Goal: Information Seeking & Learning: Learn about a topic

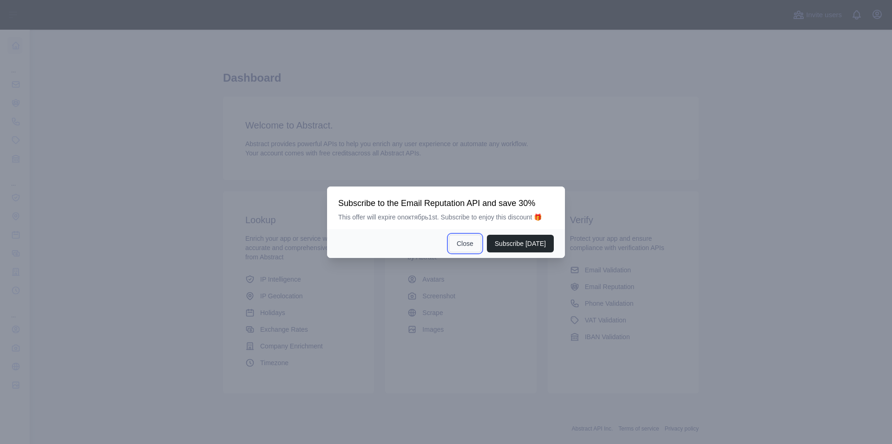
click at [476, 248] on button "Close" at bounding box center [465, 244] width 33 height 18
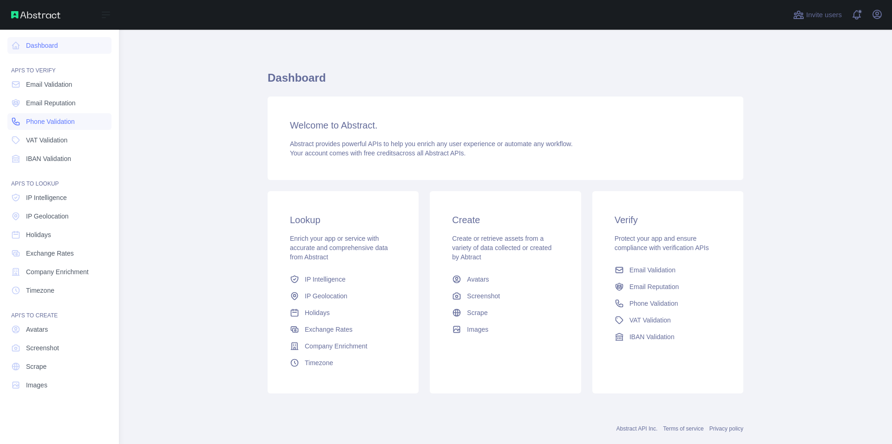
click at [56, 123] on span "Phone Validation" at bounding box center [50, 121] width 49 height 9
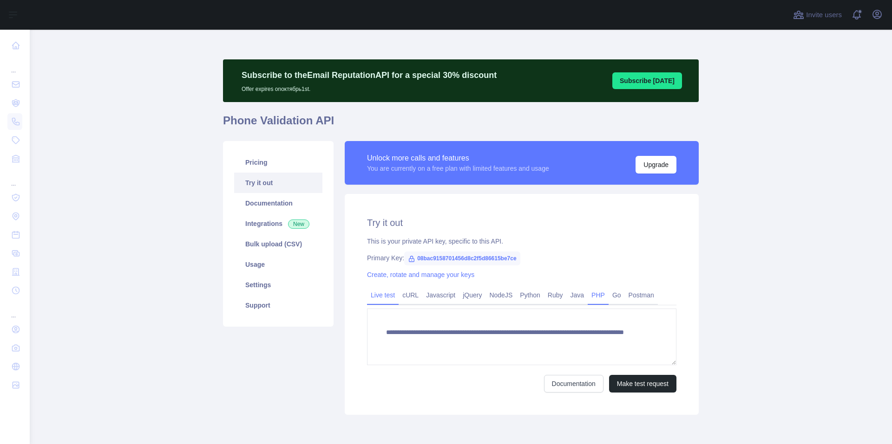
click at [587, 298] on link "PHP" at bounding box center [597, 295] width 21 height 15
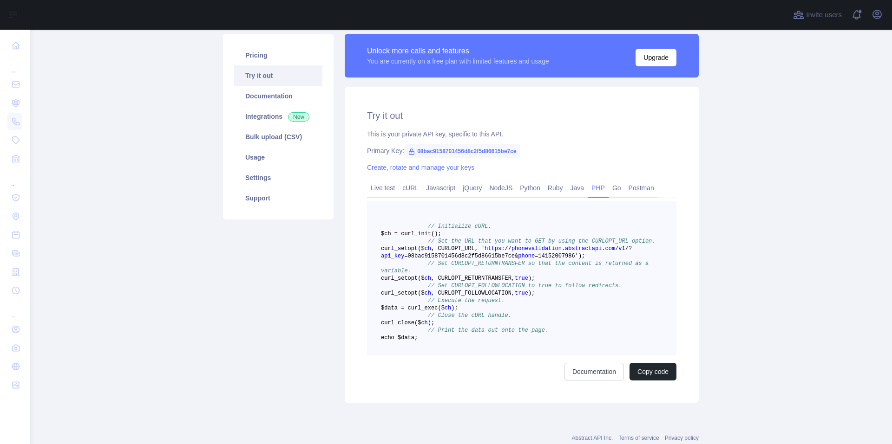
scroll to position [139, 0]
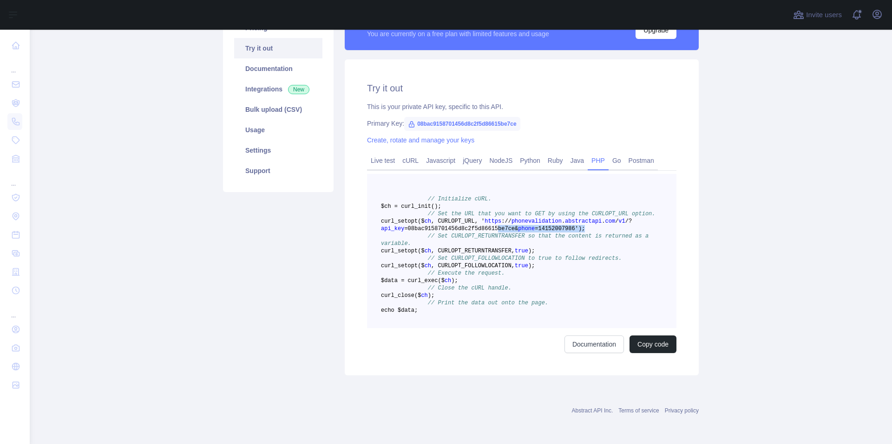
drag, startPoint x: 568, startPoint y: 231, endPoint x: 487, endPoint y: 232, distance: 80.8
click at [487, 232] on pre "// Initialize cURL. $ch = curl _init() ; // Set the URL that you want to GET by…" at bounding box center [521, 251] width 309 height 154
drag, startPoint x: 487, startPoint y: 232, endPoint x: 523, endPoint y: 228, distance: 37.0
click at [523, 228] on pre "// Initialize cURL. $ch = curl _init() ; // Set the URL that you want to GET by…" at bounding box center [521, 251] width 309 height 154
drag, startPoint x: 515, startPoint y: 225, endPoint x: 555, endPoint y: 232, distance: 41.0
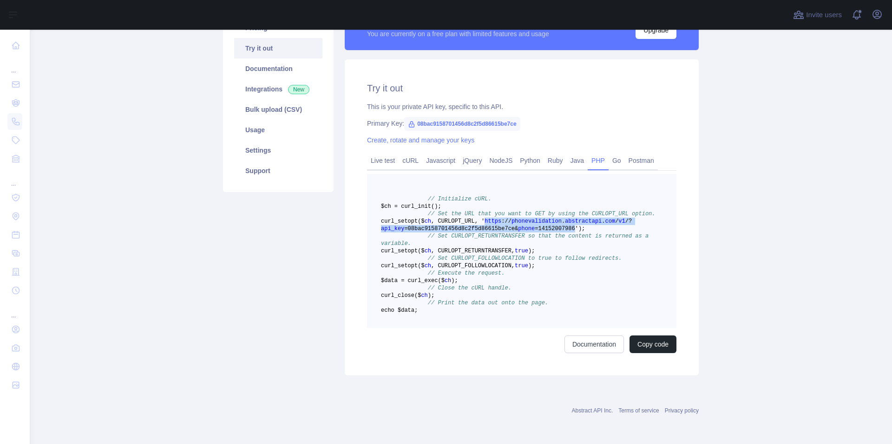
click at [555, 232] on span "curl _setopt($ ch , CURLOPT_URL, ' https : / / phonevalidation . abstractapi . …" at bounding box center [506, 225] width 251 height 14
copy span "https : / / phonevalidation . abstractapi . com / v1 / ? api_key =08bac91587014…"
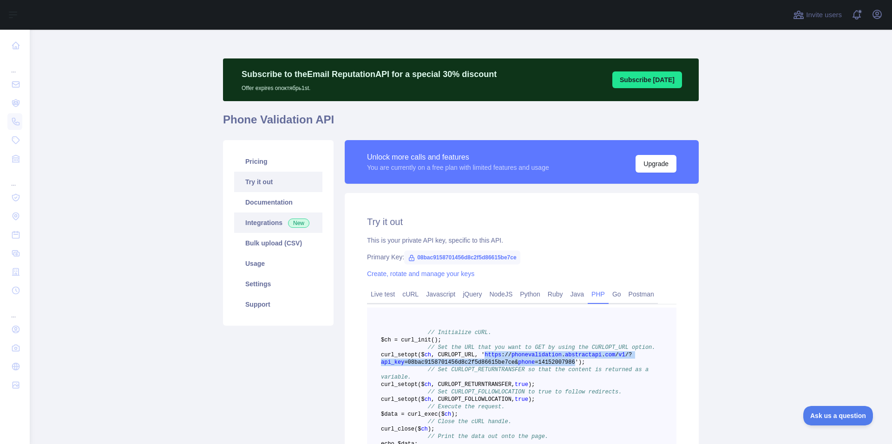
scroll to position [0, 0]
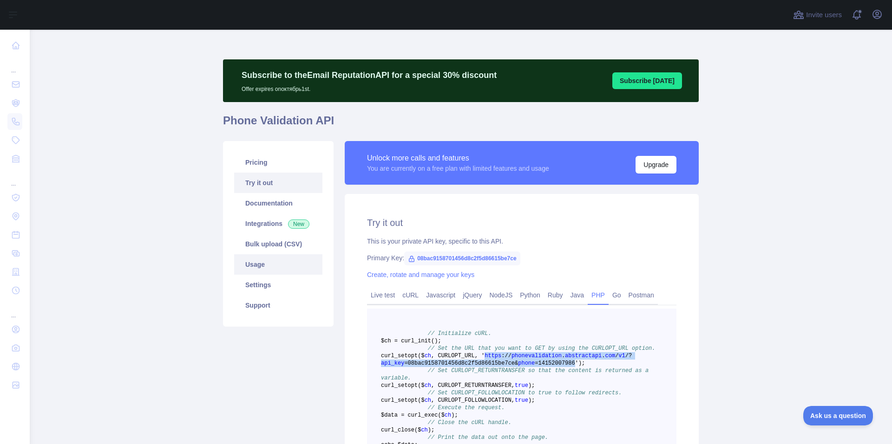
click at [264, 270] on link "Usage" at bounding box center [278, 264] width 88 height 20
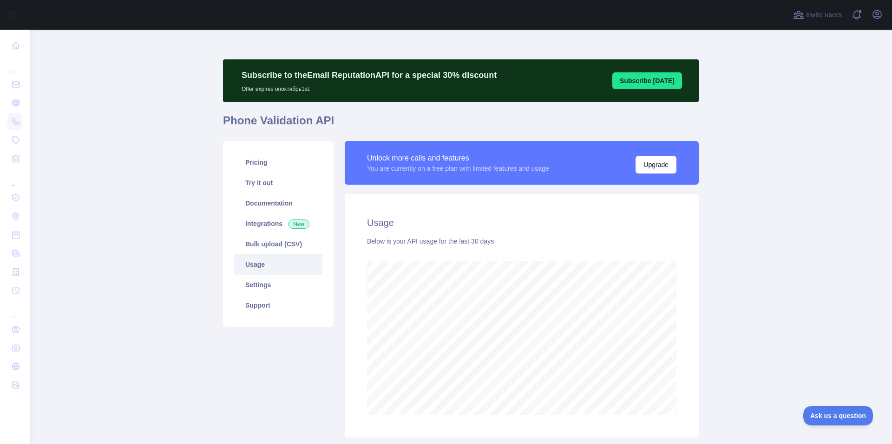
scroll to position [415, 855]
click at [269, 284] on link "Settings" at bounding box center [278, 285] width 88 height 20
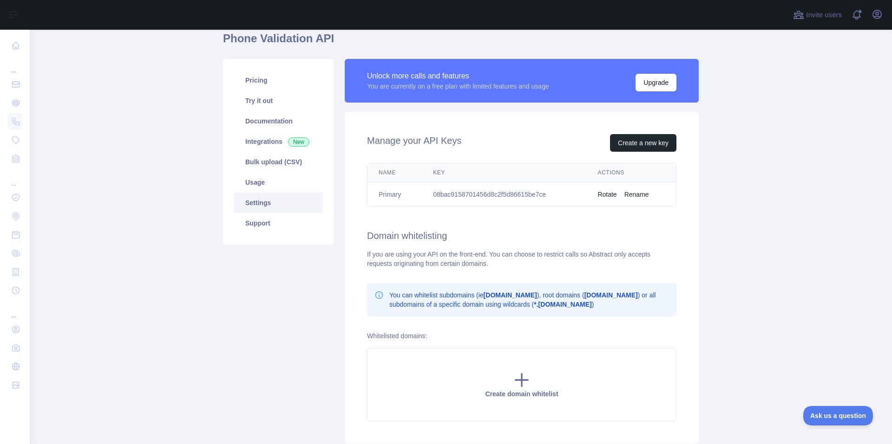
scroll to position [93, 0]
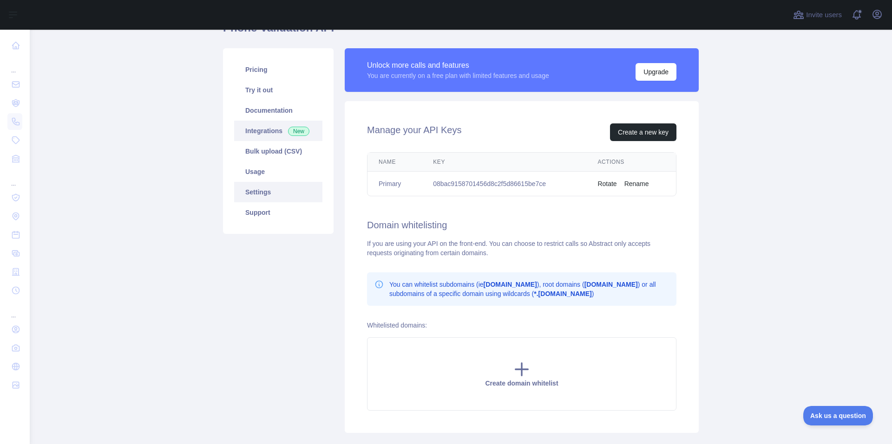
click at [266, 128] on link "Integrations New" at bounding box center [278, 131] width 88 height 20
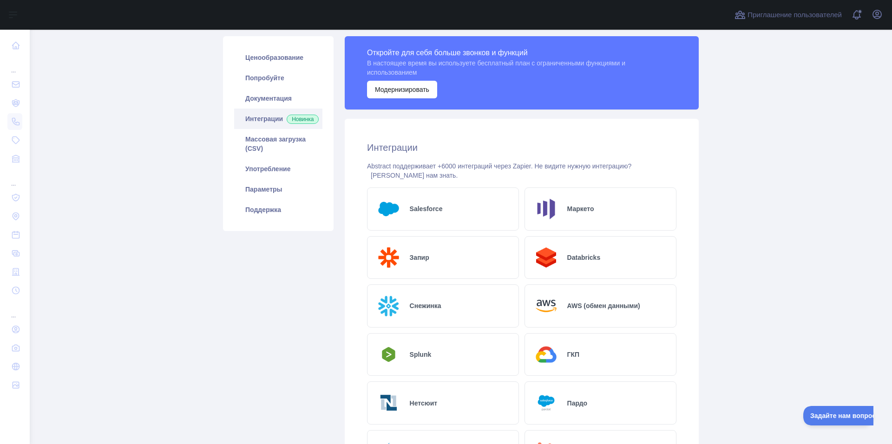
scroll to position [93, 0]
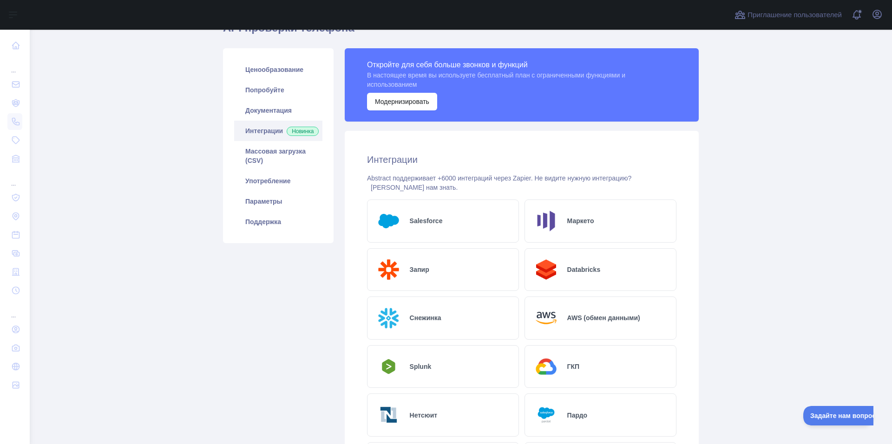
click at [426, 272] on div "Запир" at bounding box center [443, 269] width 152 height 43
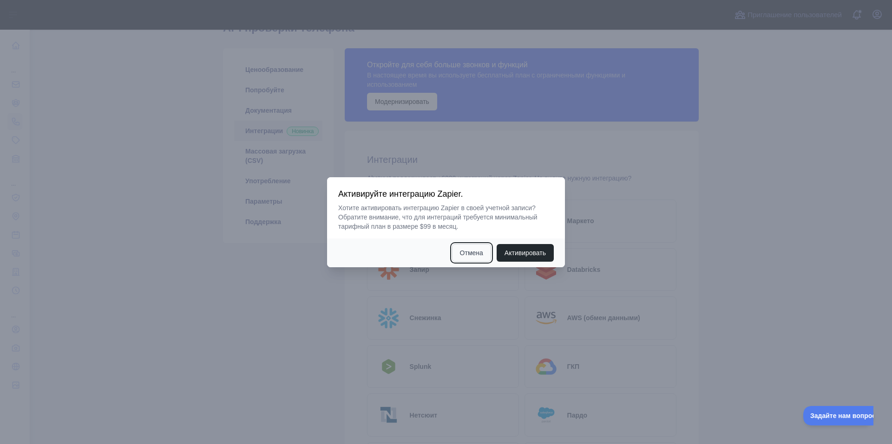
click at [468, 254] on button "Отмена" at bounding box center [471, 253] width 39 height 18
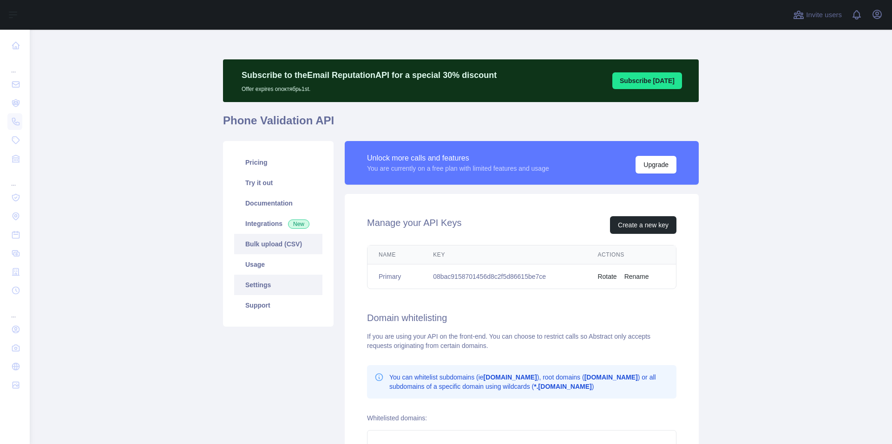
click at [263, 247] on link "Bulk upload (CSV)" at bounding box center [278, 244] width 88 height 20
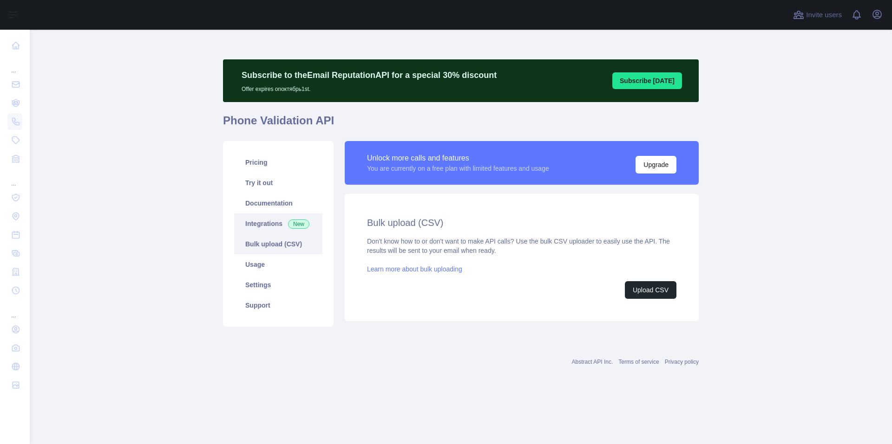
click at [259, 222] on link "Integrations New" at bounding box center [278, 224] width 88 height 20
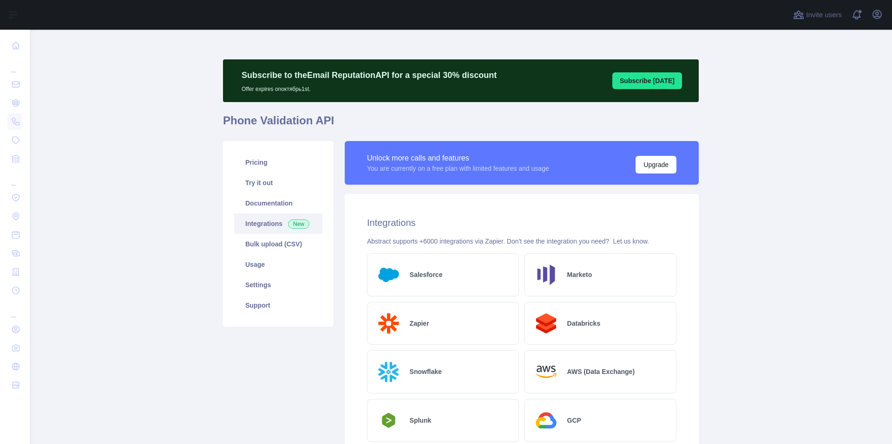
click at [590, 271] on div "Marketo" at bounding box center [600, 275] width 152 height 43
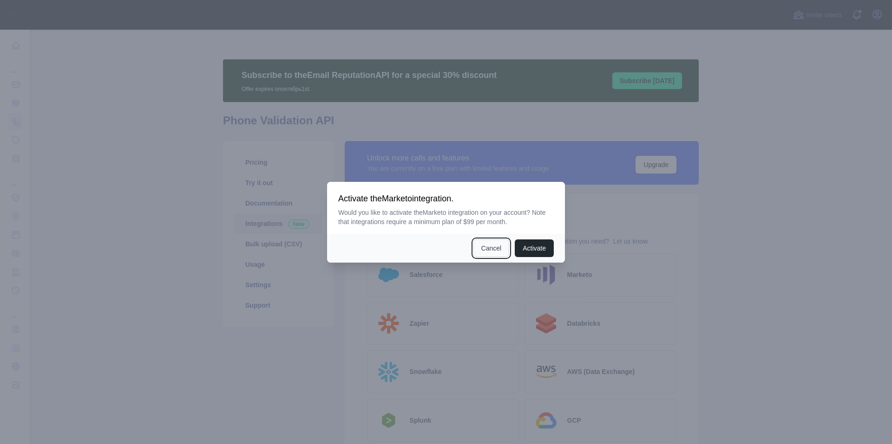
click at [481, 249] on button "Cancel" at bounding box center [491, 249] width 36 height 18
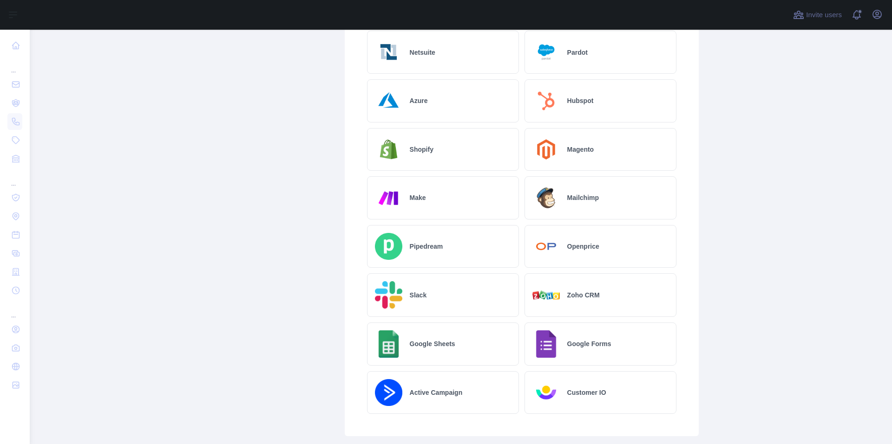
scroll to position [418, 0]
click at [567, 343] on h2 "Google Forms" at bounding box center [589, 343] width 44 height 9
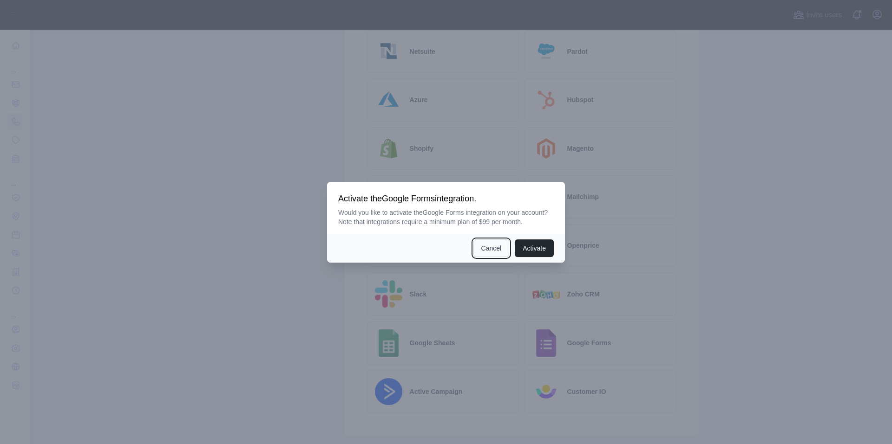
click at [485, 243] on button "Cancel" at bounding box center [491, 249] width 36 height 18
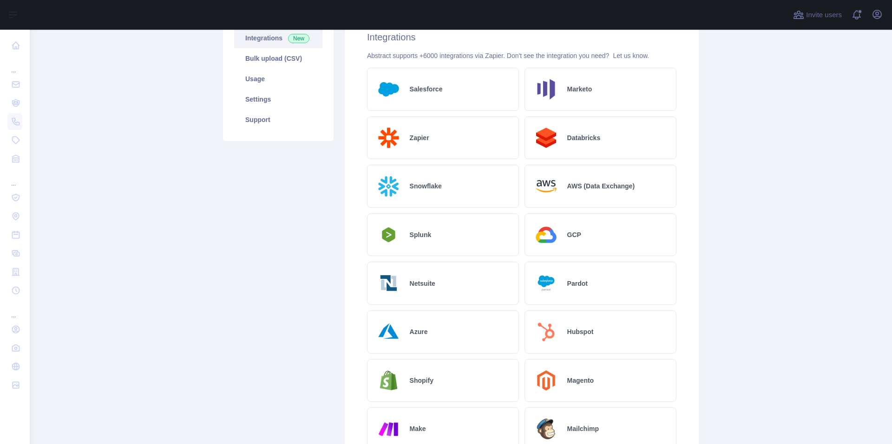
scroll to position [0, 0]
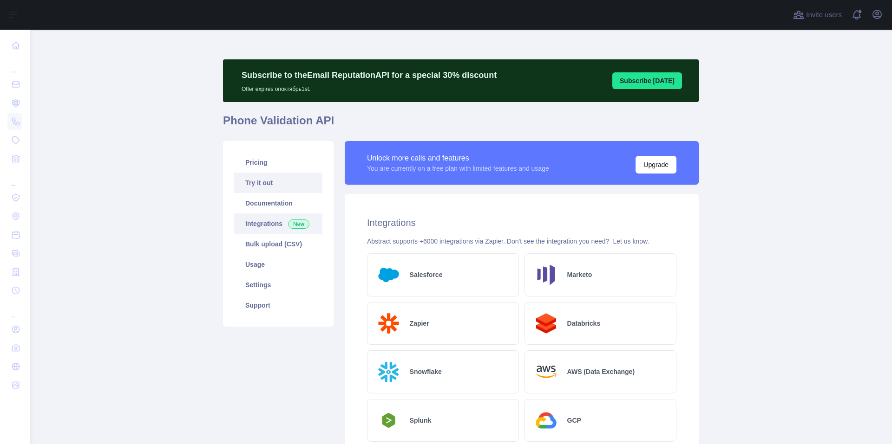
click at [268, 183] on link "Try it out" at bounding box center [278, 183] width 88 height 20
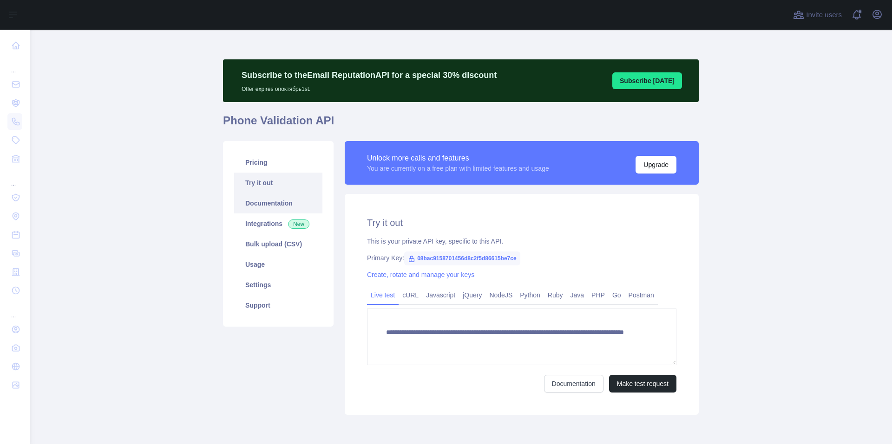
click at [277, 206] on link "Documentation" at bounding box center [278, 203] width 88 height 20
click at [263, 290] on link "Settings" at bounding box center [278, 285] width 88 height 20
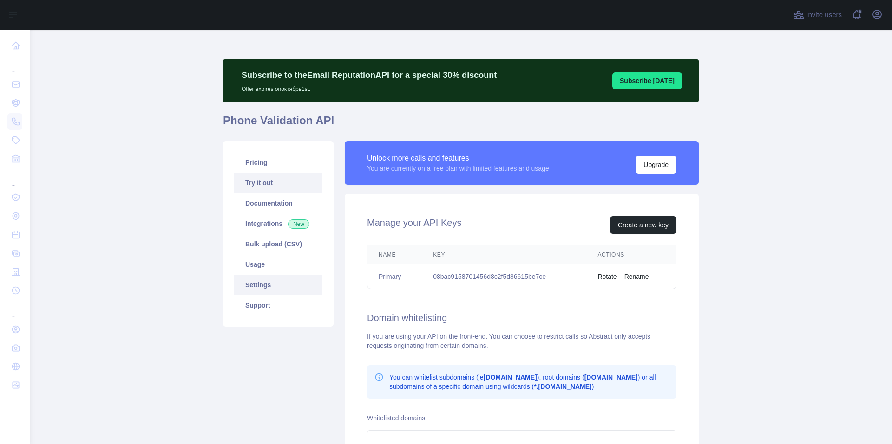
click at [261, 180] on link "Try it out" at bounding box center [278, 183] width 88 height 20
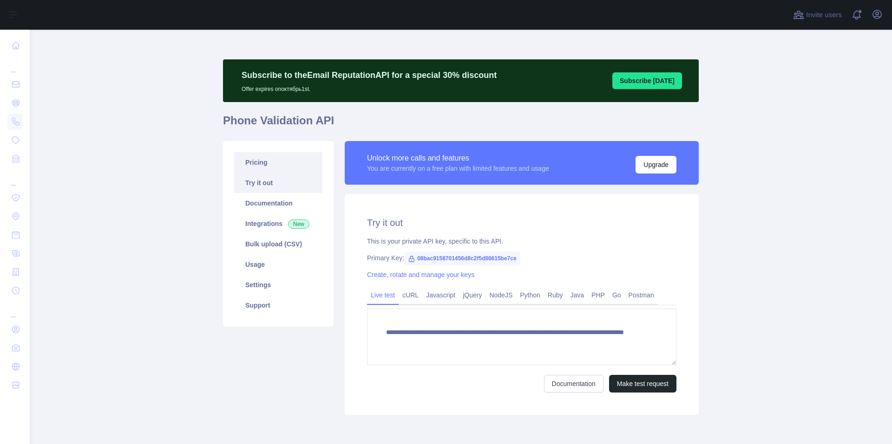
click at [260, 162] on link "Pricing" at bounding box center [278, 162] width 88 height 20
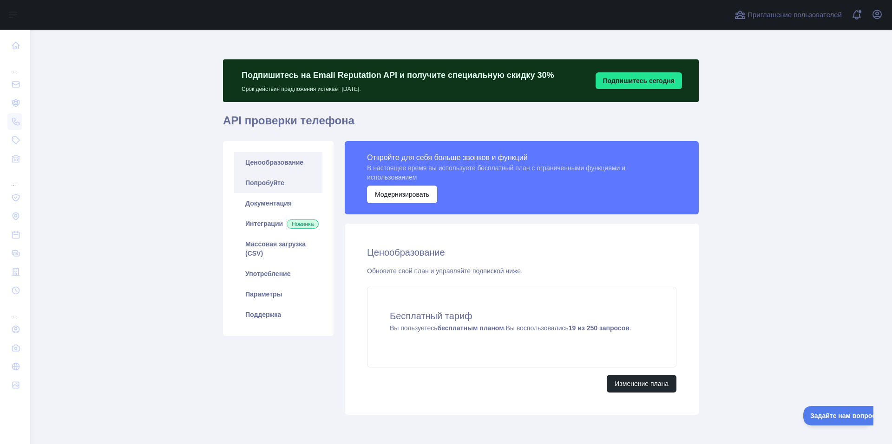
click at [263, 183] on link "Попробуйте" at bounding box center [278, 183] width 88 height 20
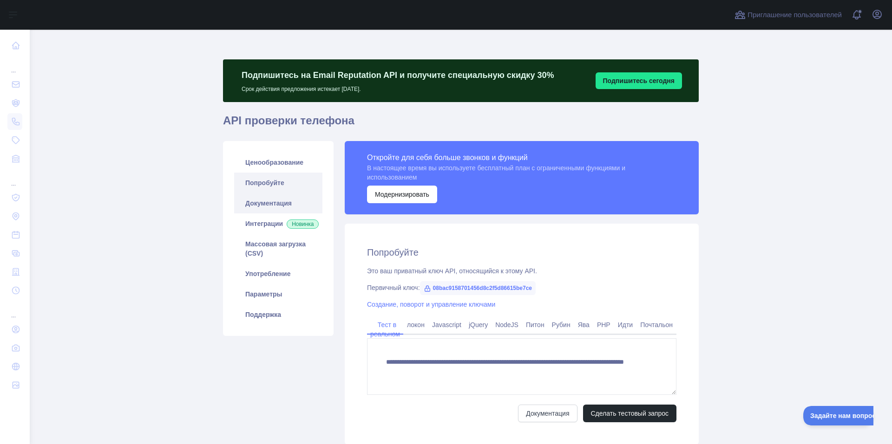
click at [283, 208] on link "Документация" at bounding box center [278, 203] width 88 height 20
click at [287, 226] on link "Интеграции Новинка" at bounding box center [278, 224] width 88 height 20
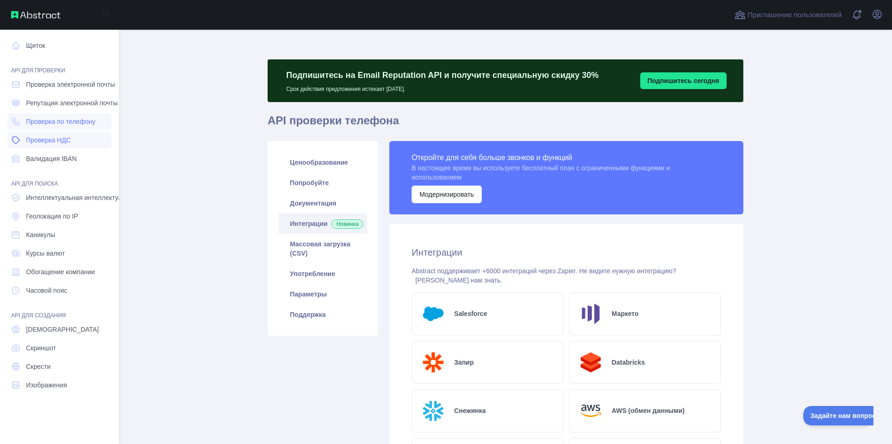
click at [62, 143] on span "Проверка НДС" at bounding box center [48, 140] width 45 height 9
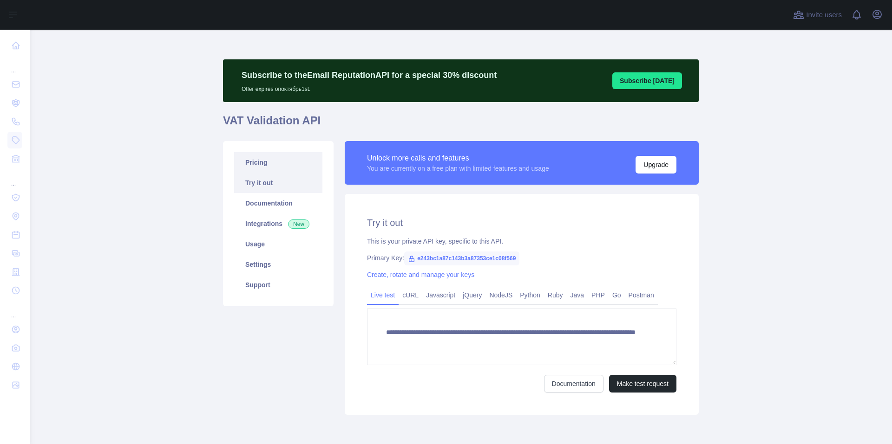
click at [262, 168] on link "Pricing" at bounding box center [278, 162] width 88 height 20
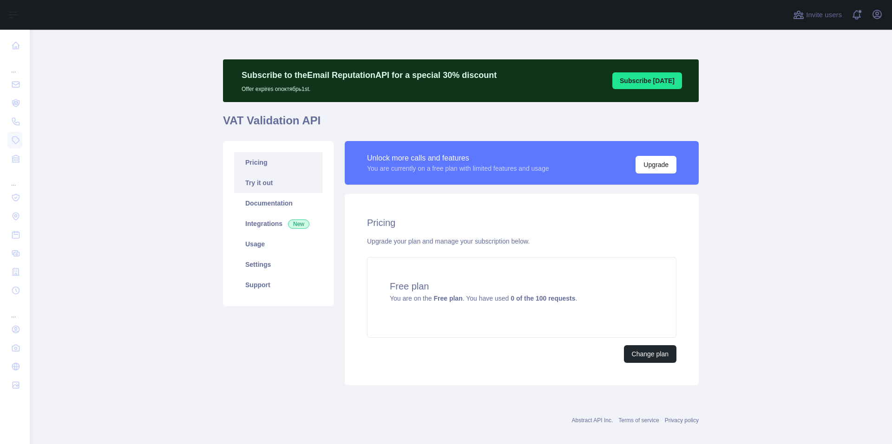
click at [257, 181] on link "Try it out" at bounding box center [278, 183] width 88 height 20
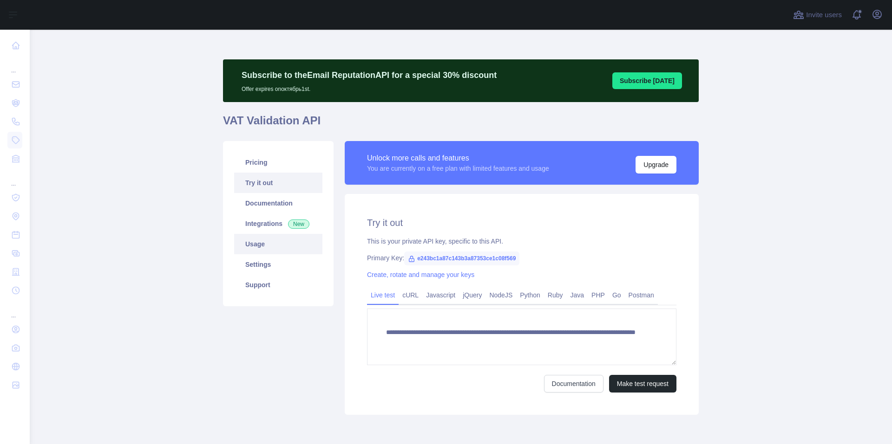
click at [257, 246] on link "Usage" at bounding box center [278, 244] width 88 height 20
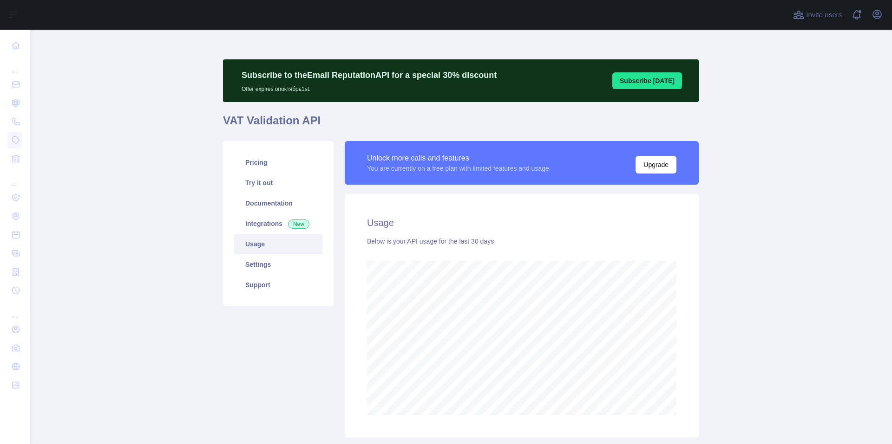
scroll to position [415, 855]
click at [254, 185] on link "Try it out" at bounding box center [278, 183] width 88 height 20
